Goal: Task Accomplishment & Management: Manage account settings

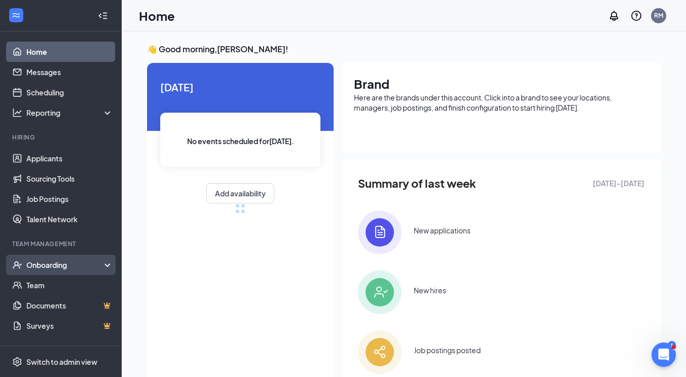
click at [39, 267] on div "Onboarding" at bounding box center [65, 265] width 78 height 10
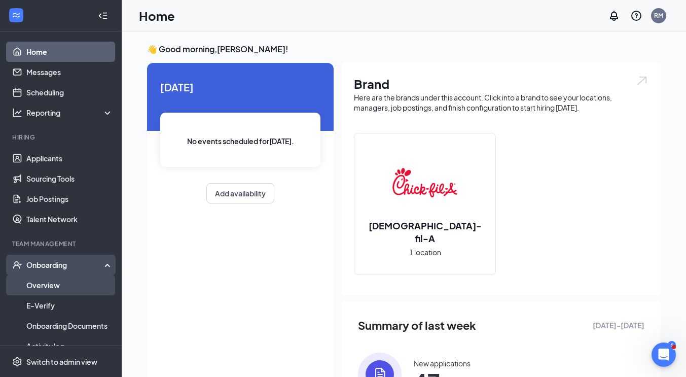
click at [43, 284] on link "Overview" at bounding box center [69, 285] width 87 height 20
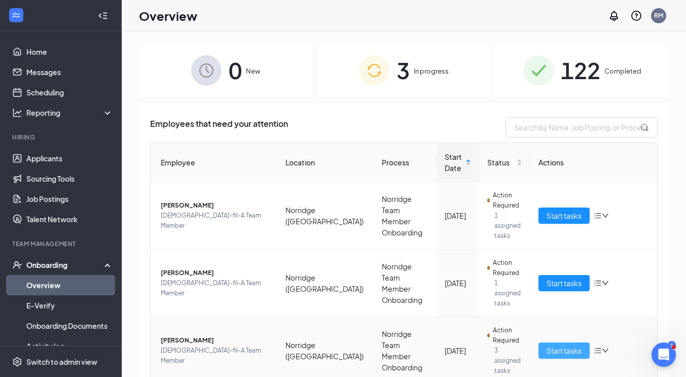
click at [542, 342] on button "Start tasks" at bounding box center [563, 350] width 51 height 16
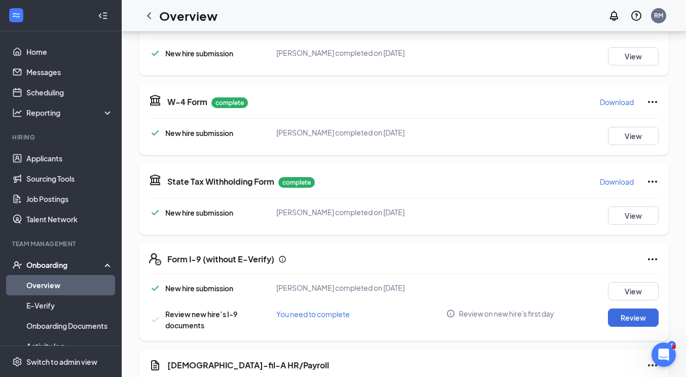
scroll to position [311, 0]
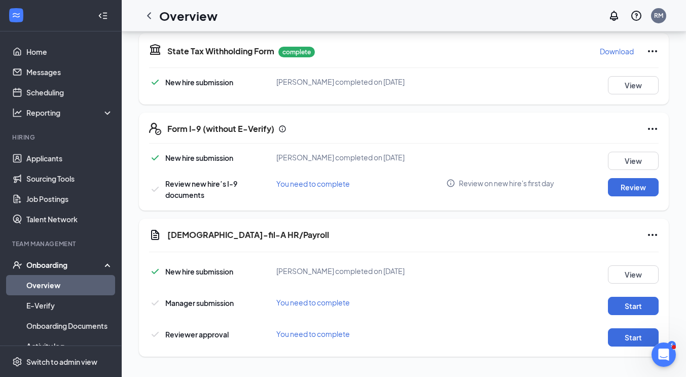
click at [643, 315] on div "New hire submission [PERSON_NAME] completed on [DATE] View Manager submission Y…" at bounding box center [404, 303] width 510 height 86
click at [640, 312] on button "Start" at bounding box center [633, 306] width 51 height 18
click at [623, 347] on div "[DEMOGRAPHIC_DATA]-fil-A HR/Payroll New hire submission [PERSON_NAME] completed…" at bounding box center [404, 288] width 530 height 138
click at [621, 341] on button "Start" at bounding box center [633, 337] width 51 height 18
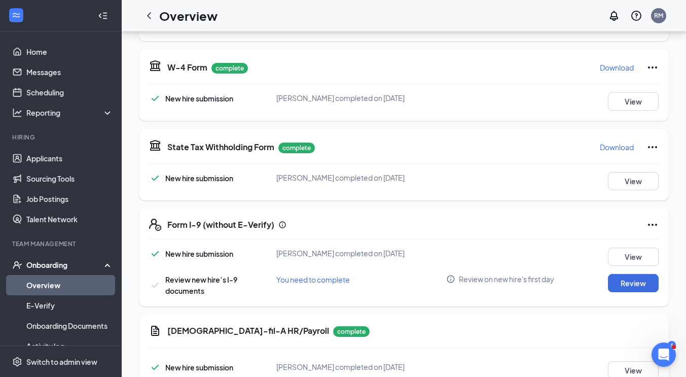
scroll to position [216, 0]
drag, startPoint x: 148, startPoint y: 18, endPoint x: 134, endPoint y: 1, distance: 21.9
click at [148, 18] on icon "ChevronLeft" at bounding box center [149, 16] width 12 height 12
